Goal: Information Seeking & Learning: Learn about a topic

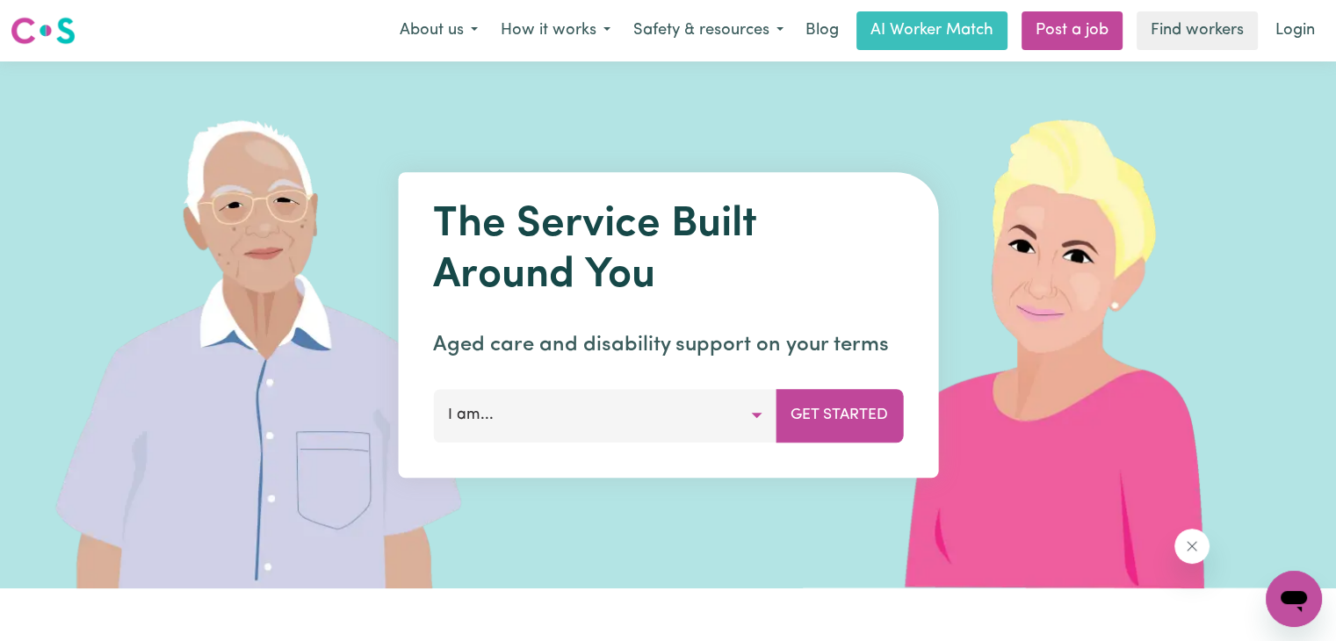
click at [1250, 96] on img at bounding box center [1064, 324] width 523 height 527
click at [473, 30] on button "About us" at bounding box center [438, 30] width 101 height 37
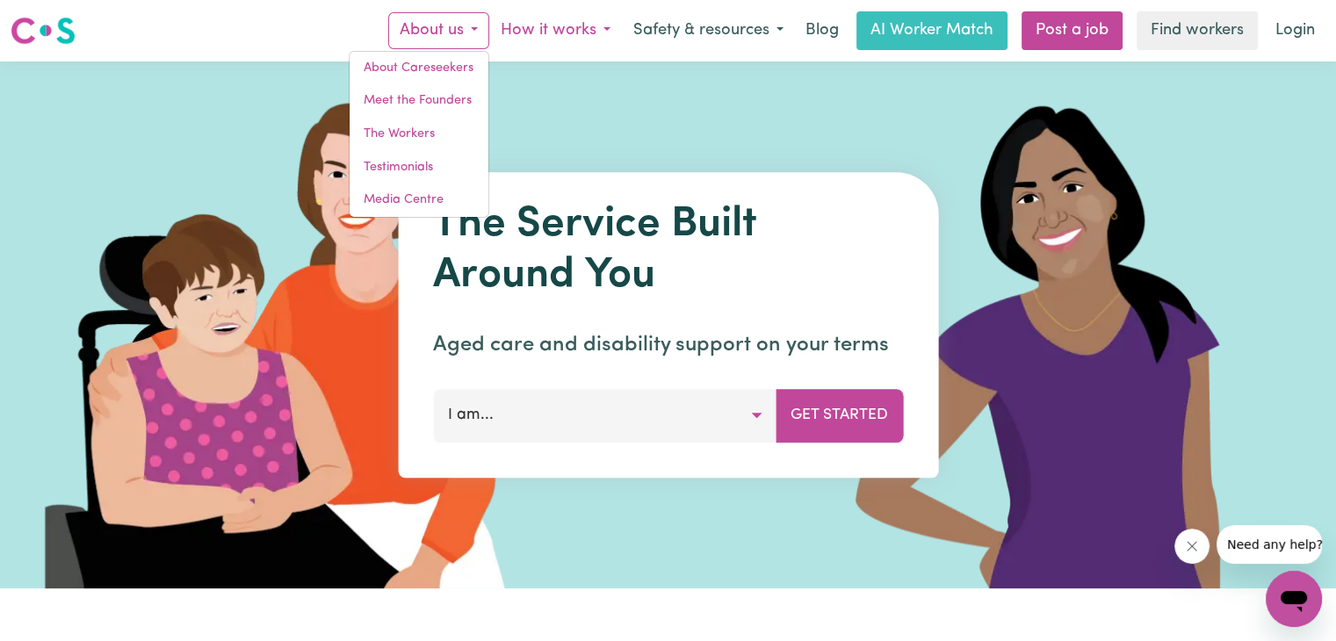
click at [602, 25] on button "How it works" at bounding box center [555, 30] width 133 height 37
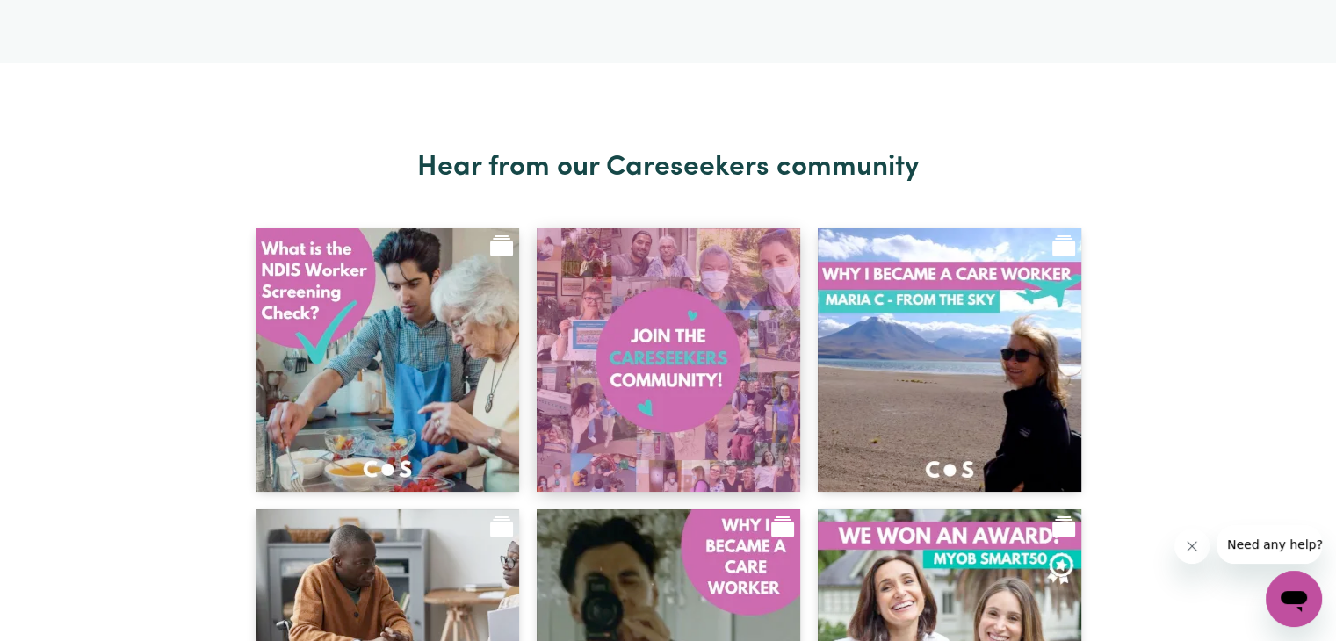
scroll to position [6323, 0]
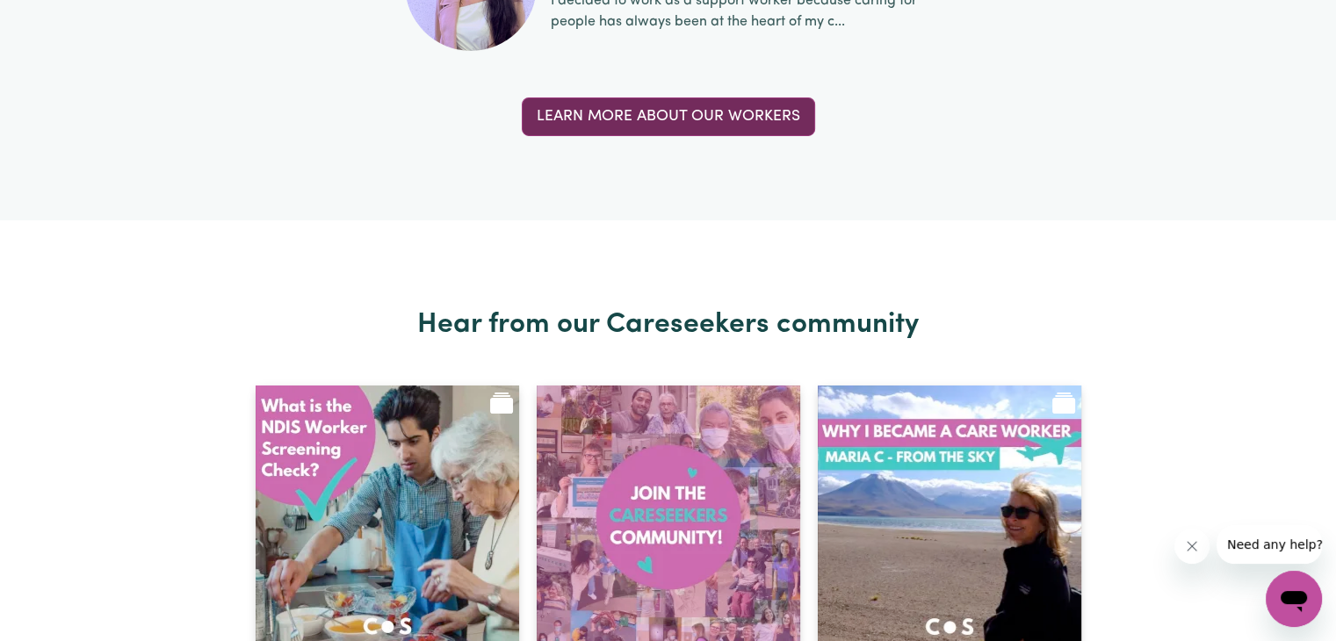
click at [719, 110] on link "Learn more about our workers" at bounding box center [668, 116] width 293 height 39
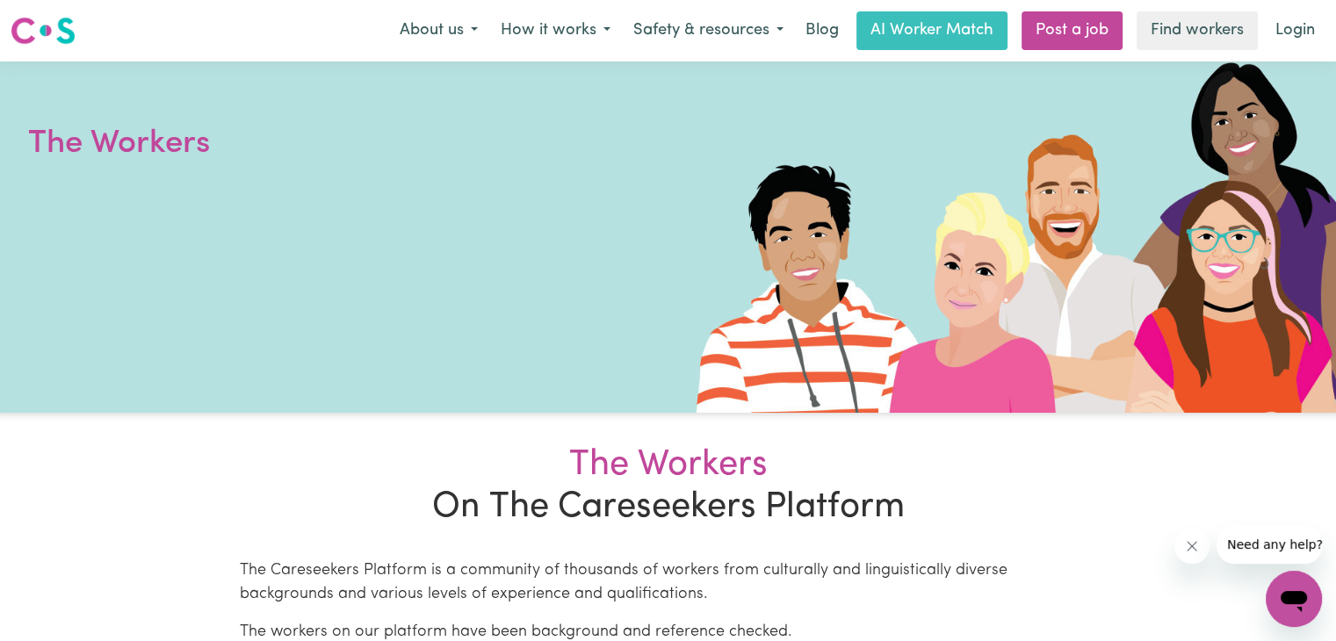
click at [555, 141] on div at bounding box center [668, 236] width 1336 height 351
click at [471, 32] on button "About us" at bounding box center [438, 30] width 101 height 37
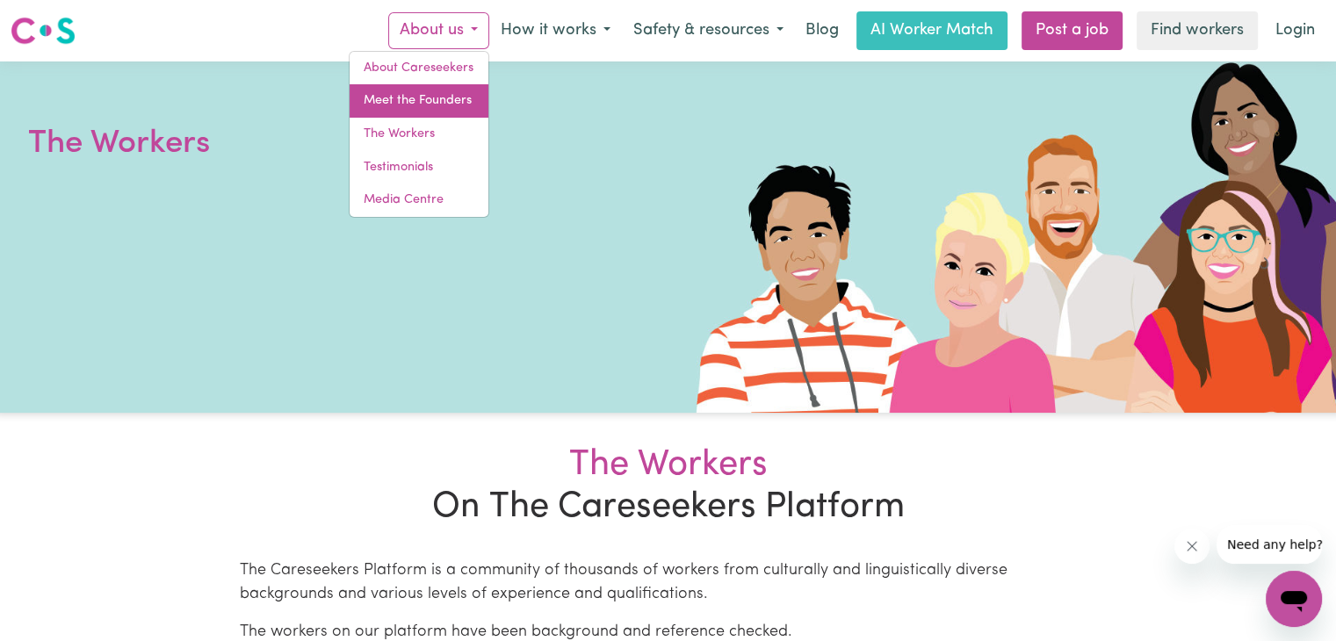
click at [400, 103] on link "Meet the Founders" at bounding box center [419, 100] width 139 height 33
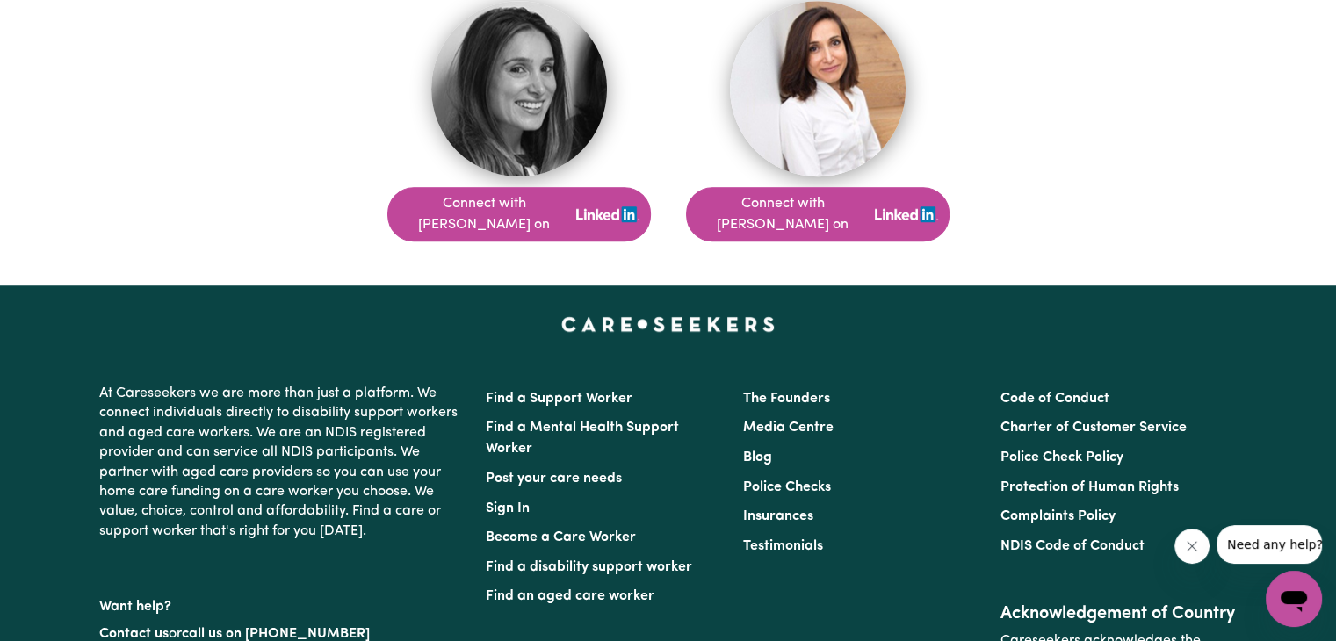
scroll to position [1640, 0]
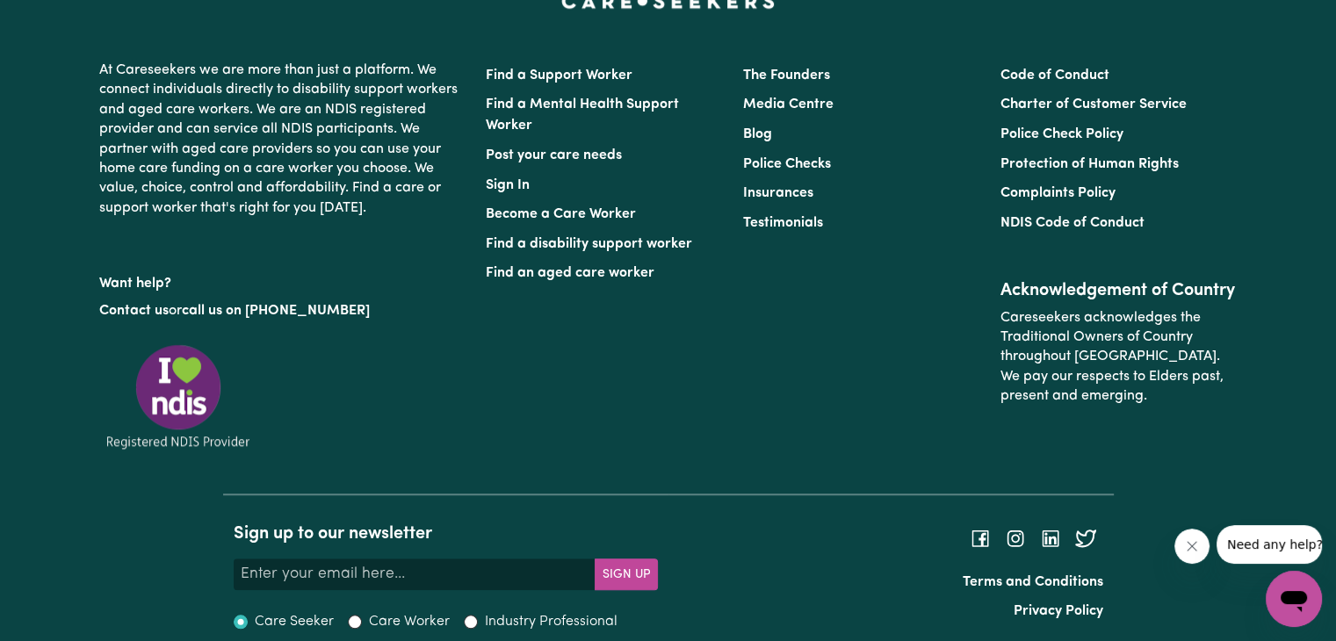
click at [1193, 545] on icon "Close message from company" at bounding box center [1192, 546] width 14 height 14
click at [980, 524] on icon at bounding box center [979, 537] width 27 height 27
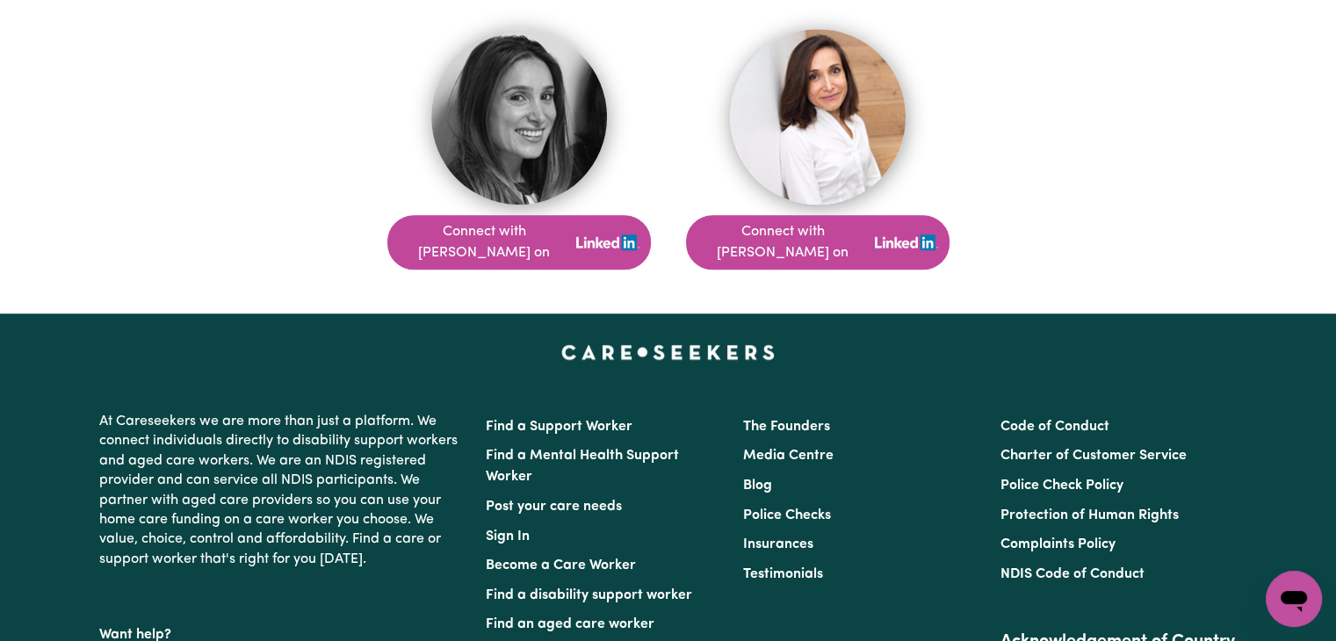
click at [523, 126] on img at bounding box center [519, 117] width 176 height 176
